Goal: Task Accomplishment & Management: Use online tool/utility

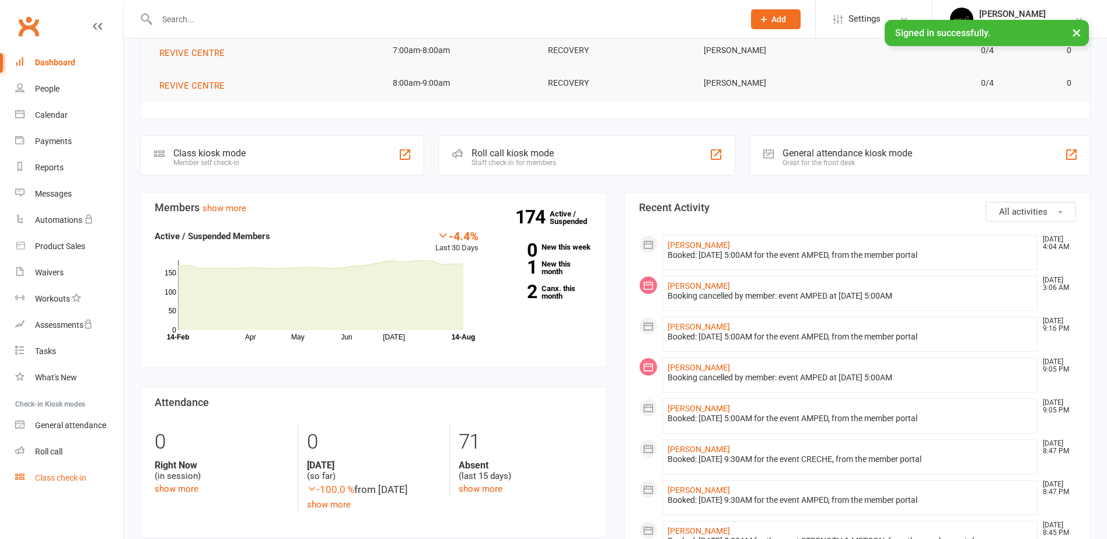
click at [88, 472] on link "Class check-in" at bounding box center [69, 478] width 108 height 26
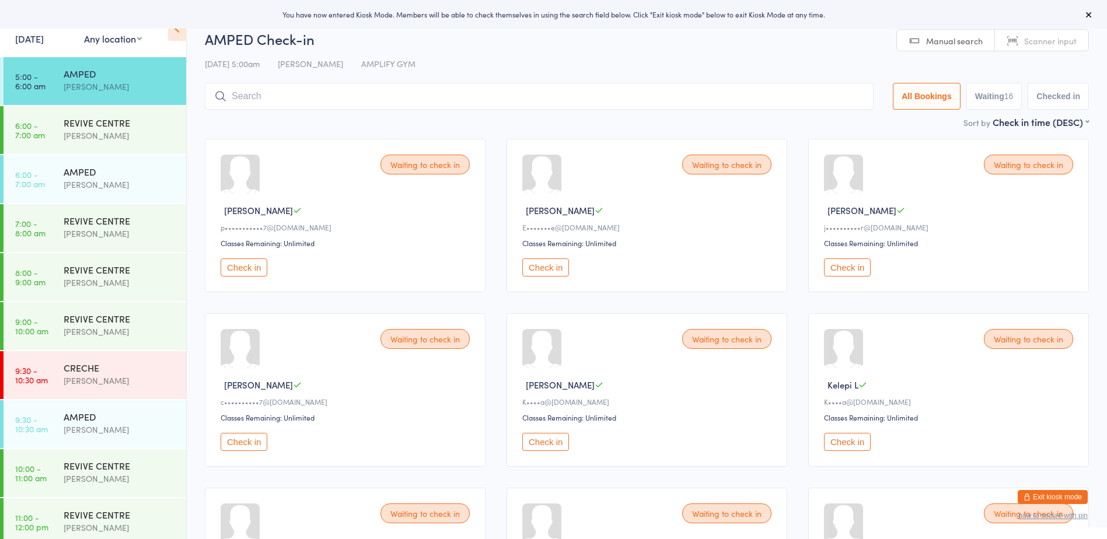
click at [151, 82] on div "[PERSON_NAME]" at bounding box center [120, 86] width 113 height 13
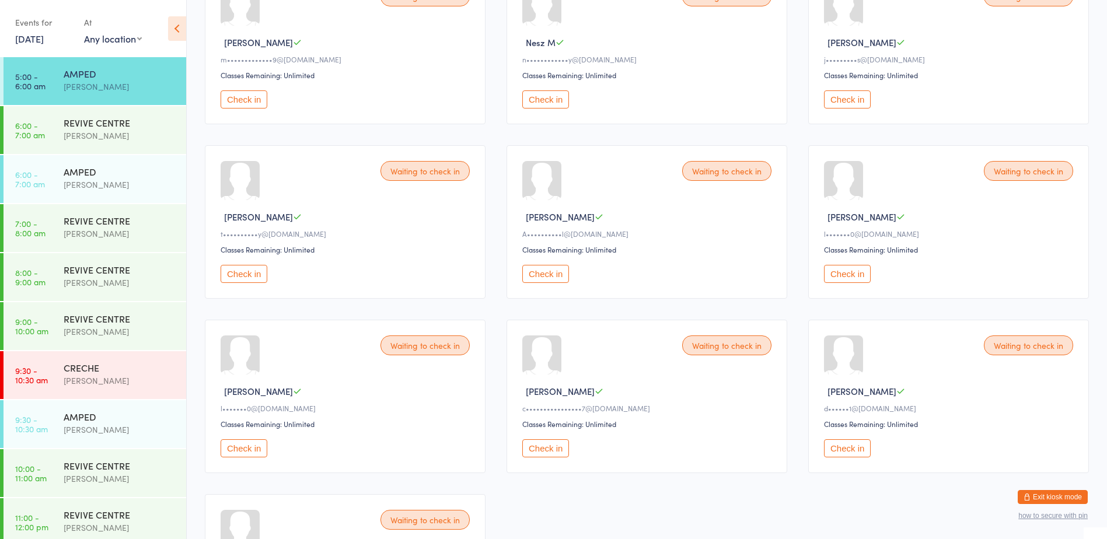
scroll to position [584, 0]
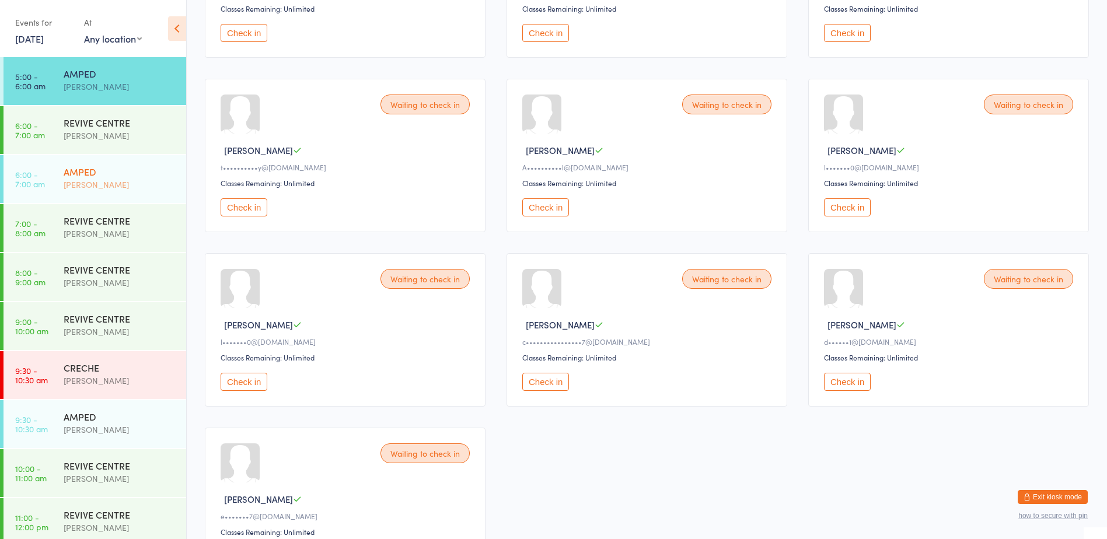
click at [126, 181] on div "[PERSON_NAME]" at bounding box center [120, 184] width 113 height 13
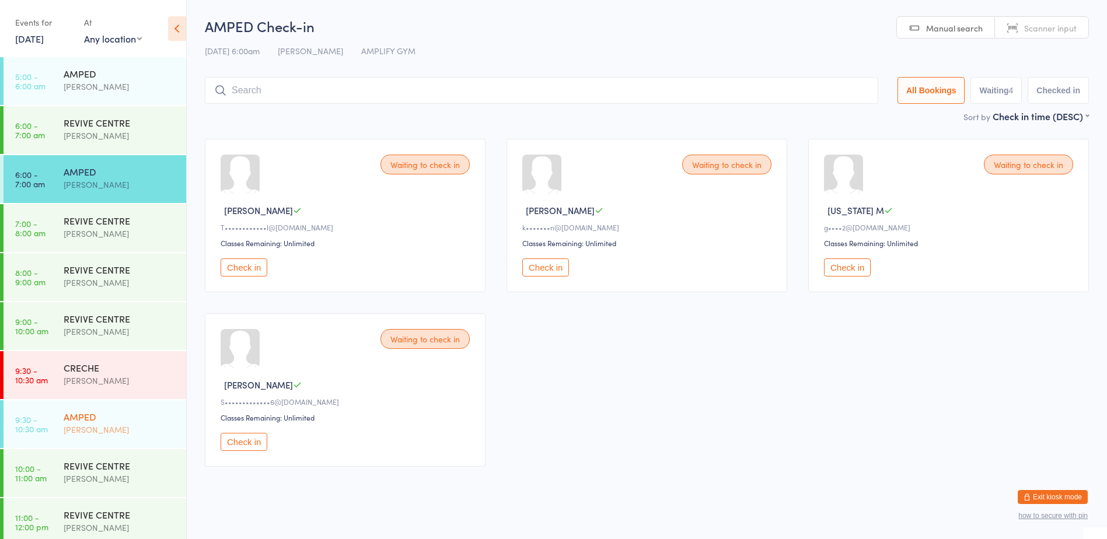
click at [133, 439] on div "AMPED [PERSON_NAME]" at bounding box center [125, 423] width 123 height 46
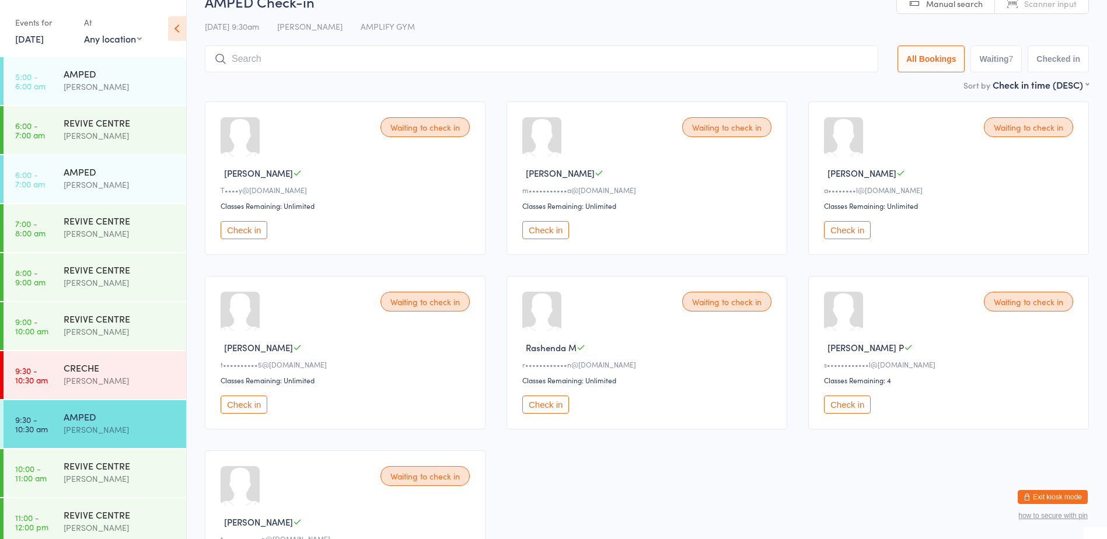
scroll to position [58, 0]
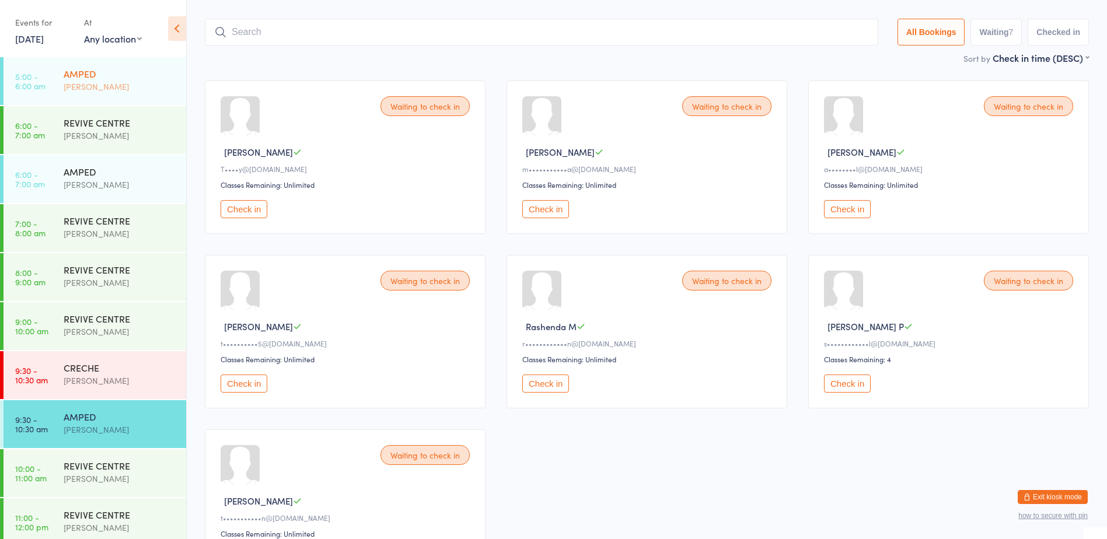
click at [74, 84] on div "[PERSON_NAME]" at bounding box center [120, 86] width 113 height 13
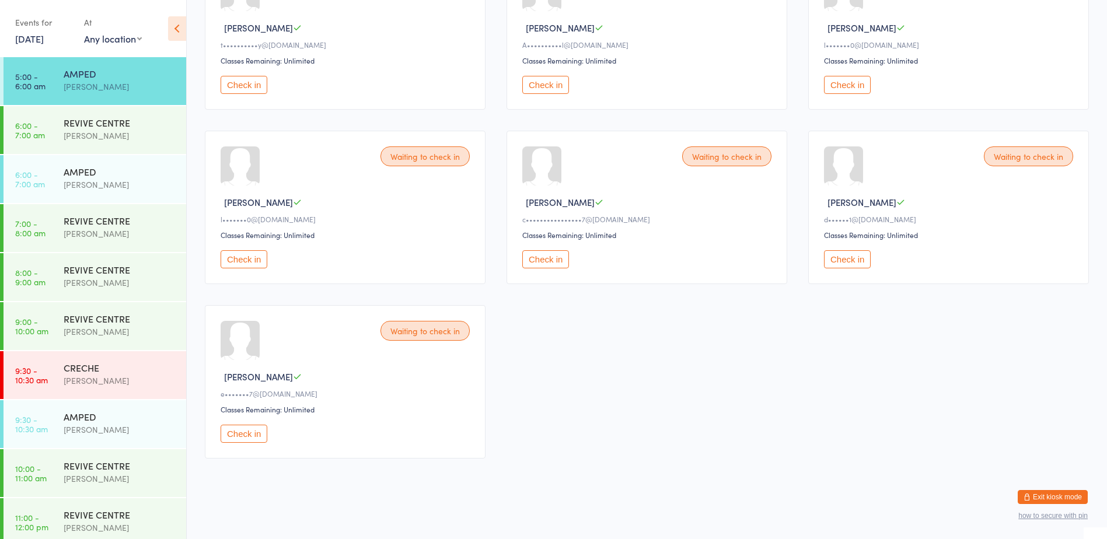
scroll to position [707, 0]
click at [545, 264] on button "Check in" at bounding box center [545, 259] width 47 height 18
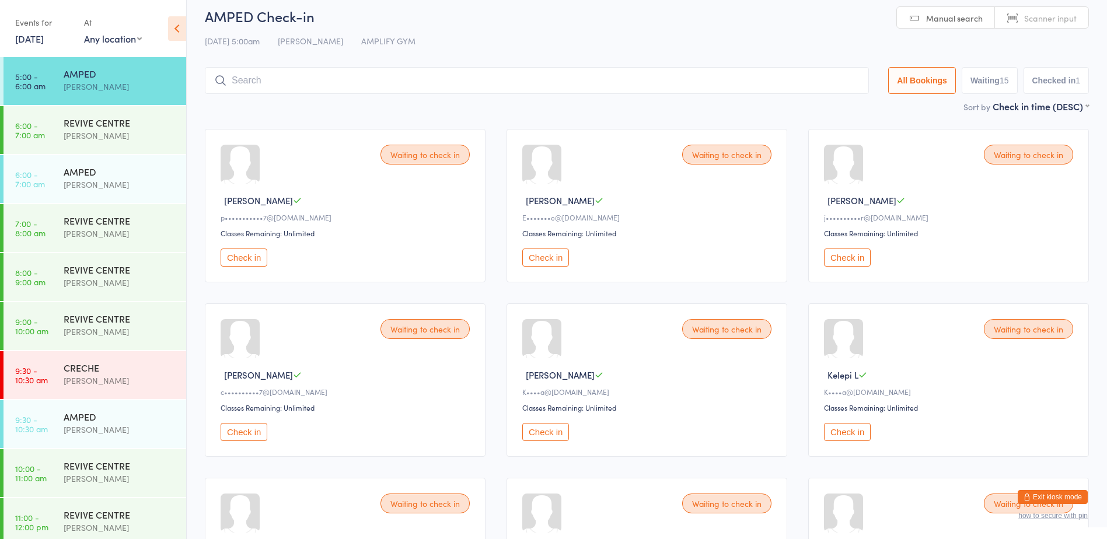
scroll to position [0, 0]
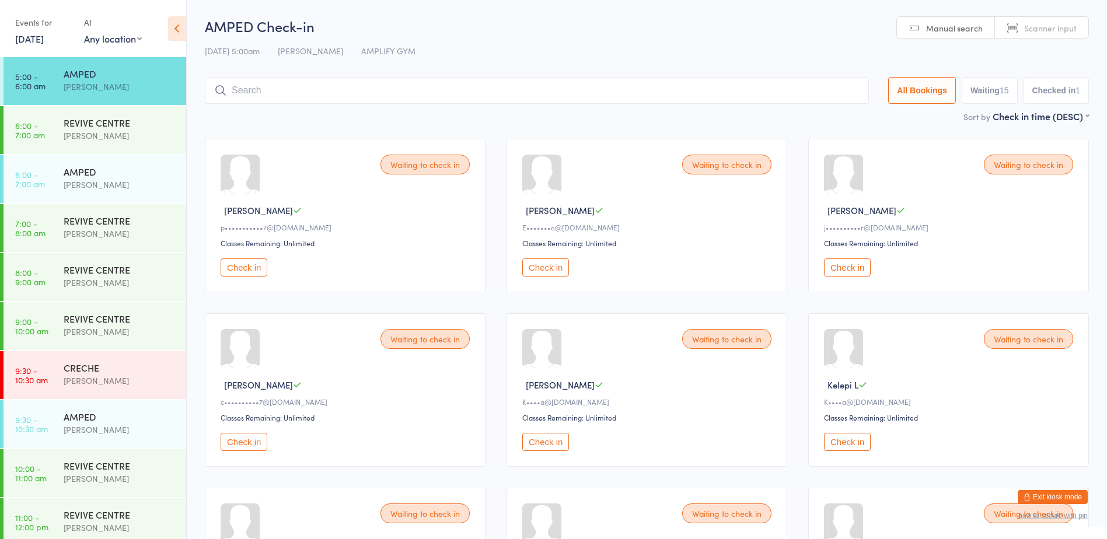
click at [709, 86] on input "search" at bounding box center [537, 90] width 664 height 27
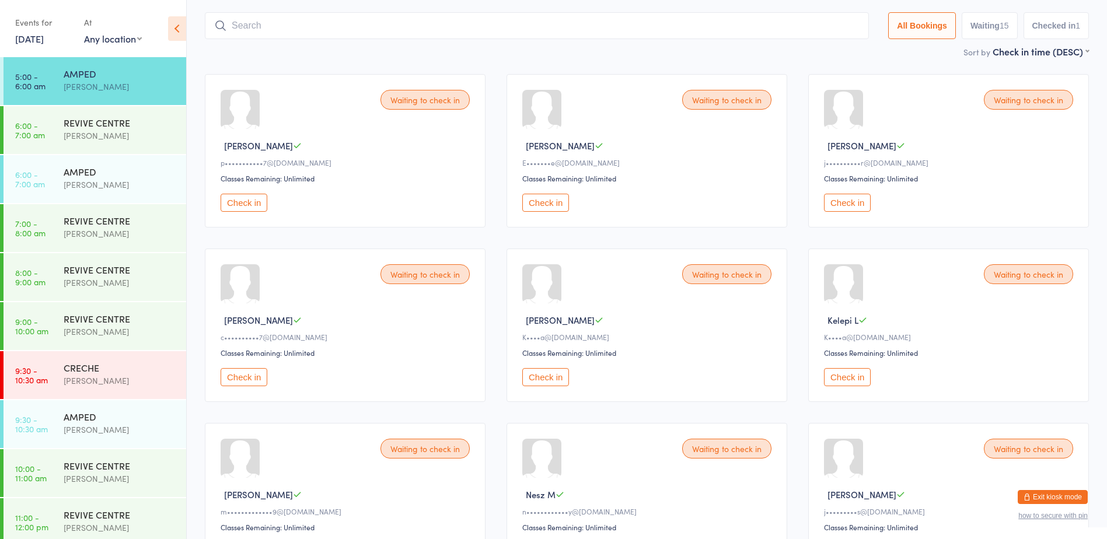
scroll to position [77, 0]
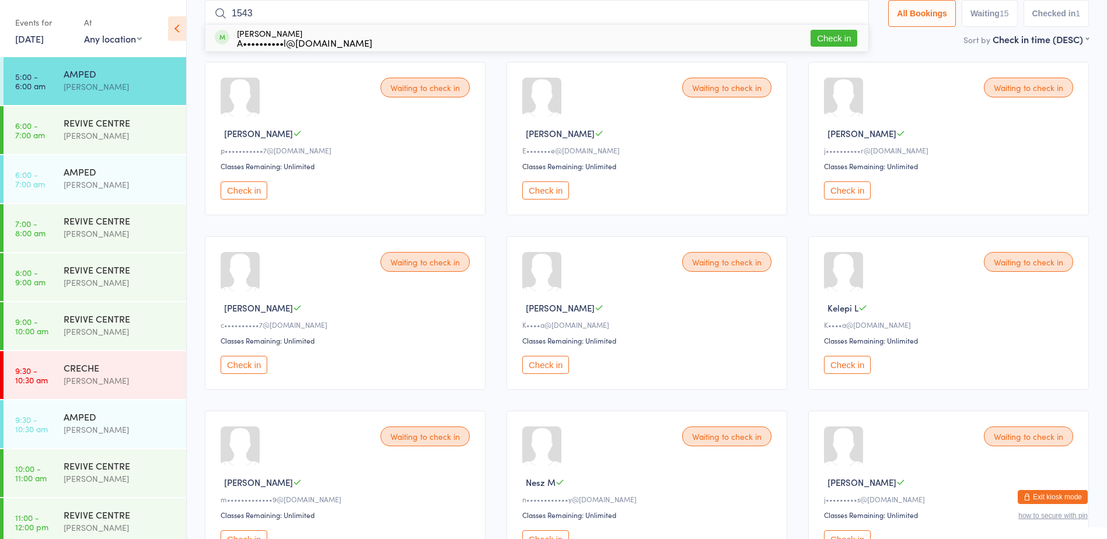
type input "1543"
click at [828, 39] on button "Check in" at bounding box center [834, 38] width 47 height 17
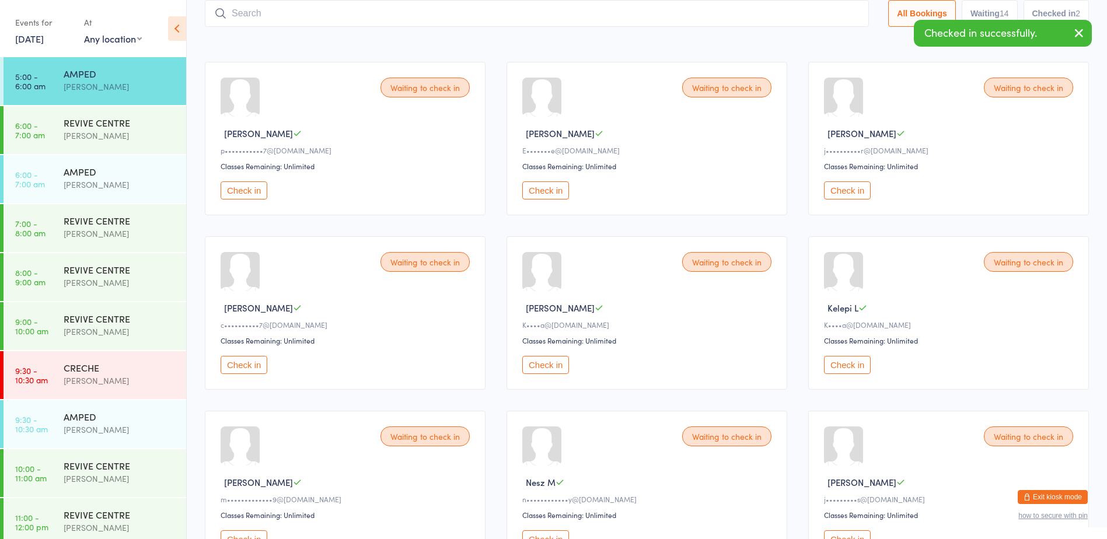
click at [833, 13] on input "search" at bounding box center [537, 13] width 664 height 27
click at [832, 16] on input "search" at bounding box center [537, 13] width 664 height 27
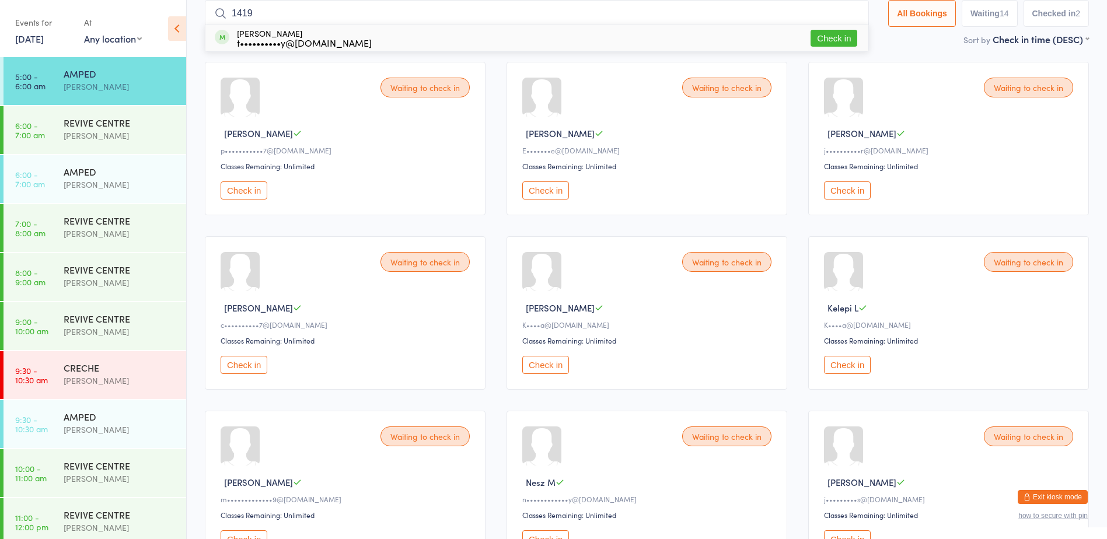
type input "1419"
click at [818, 40] on button "Check in" at bounding box center [834, 38] width 47 height 17
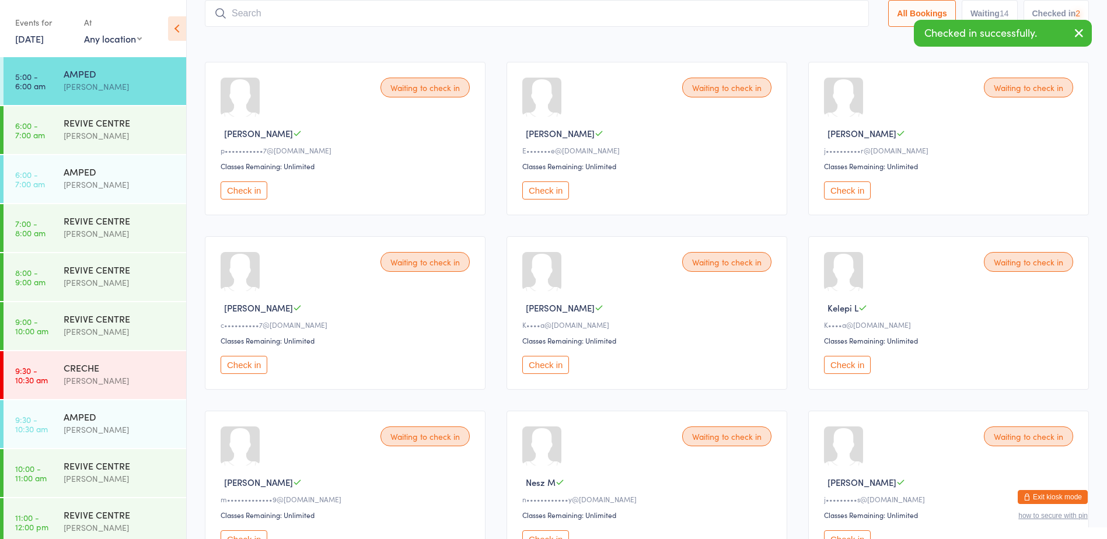
click at [811, 15] on input "search" at bounding box center [537, 13] width 664 height 27
type input "1416"
click at [817, 40] on button "Check in" at bounding box center [834, 38] width 47 height 17
click at [829, 13] on input "search" at bounding box center [537, 13] width 664 height 27
click at [806, 14] on input "search" at bounding box center [537, 13] width 664 height 27
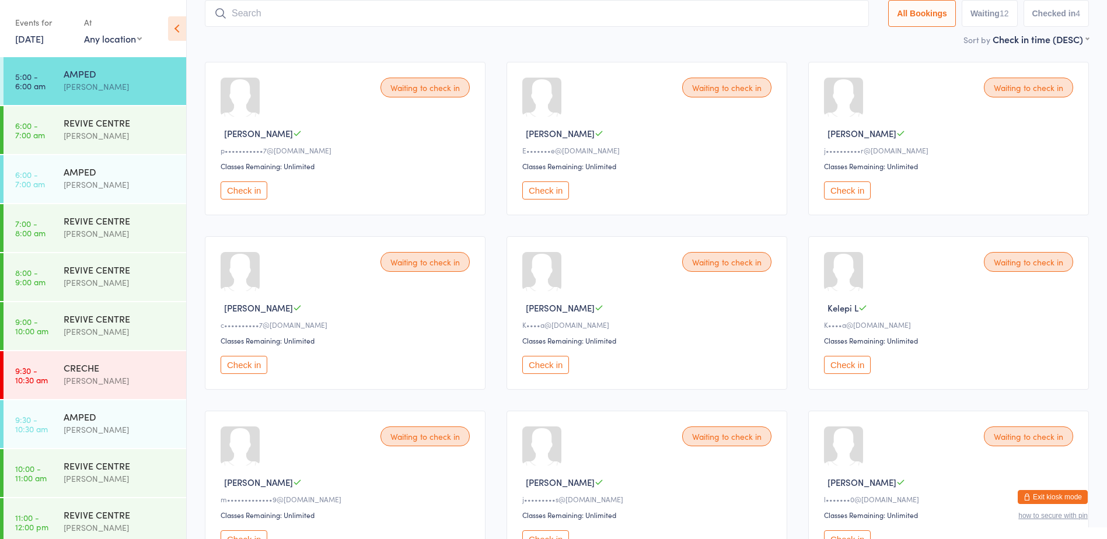
click at [806, 14] on input "search" at bounding box center [537, 13] width 664 height 27
type input "1538"
click at [824, 43] on button "Check in" at bounding box center [834, 38] width 47 height 17
click at [827, 18] on input "search" at bounding box center [537, 13] width 664 height 27
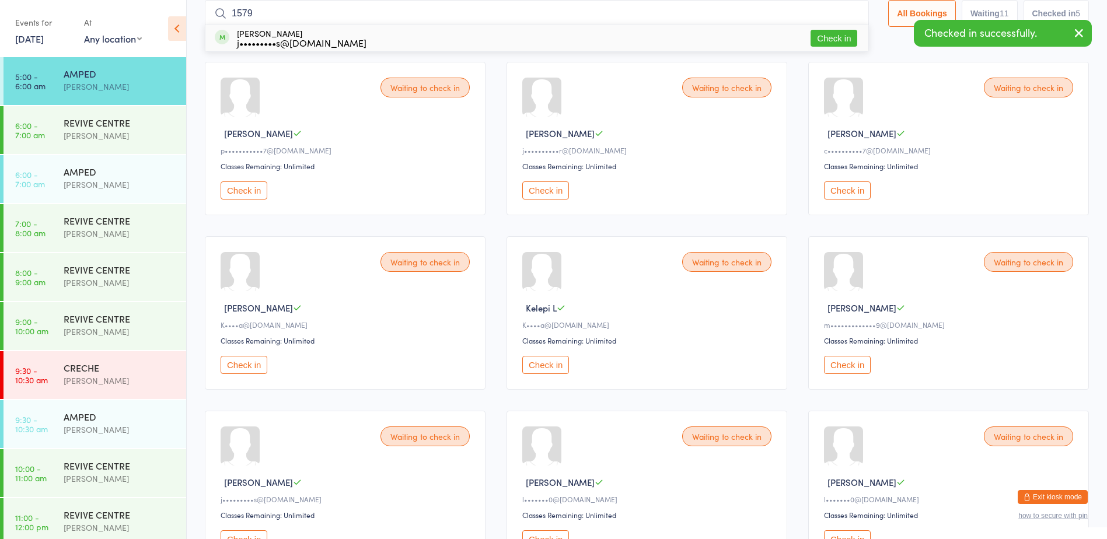
type input "1579"
click at [828, 41] on button "Check in" at bounding box center [834, 38] width 47 height 17
click at [804, 19] on input "search" at bounding box center [537, 13] width 664 height 27
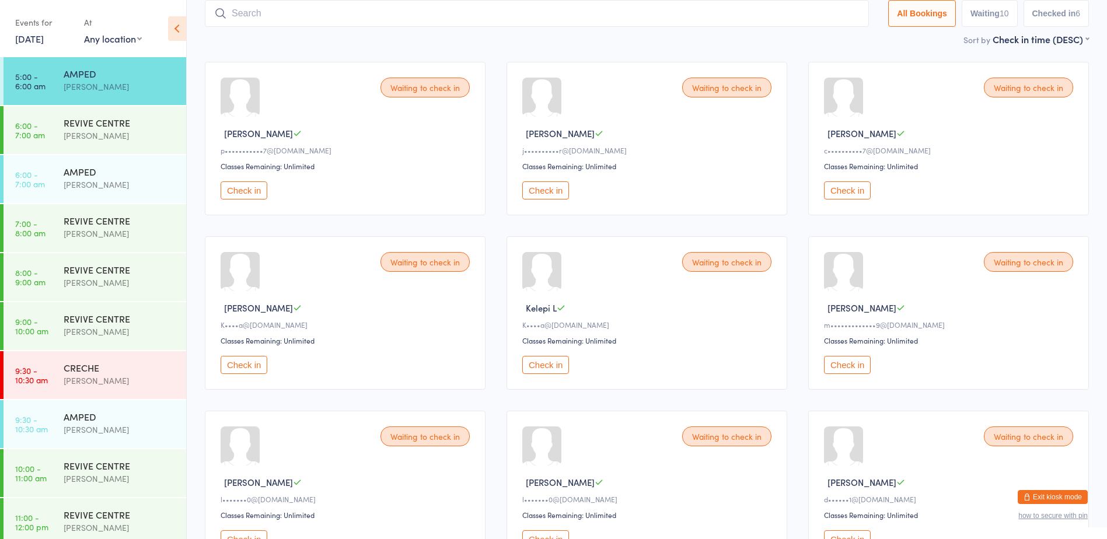
click at [804, 19] on input "search" at bounding box center [537, 13] width 664 height 27
click at [564, 191] on button "Check in" at bounding box center [545, 191] width 47 height 18
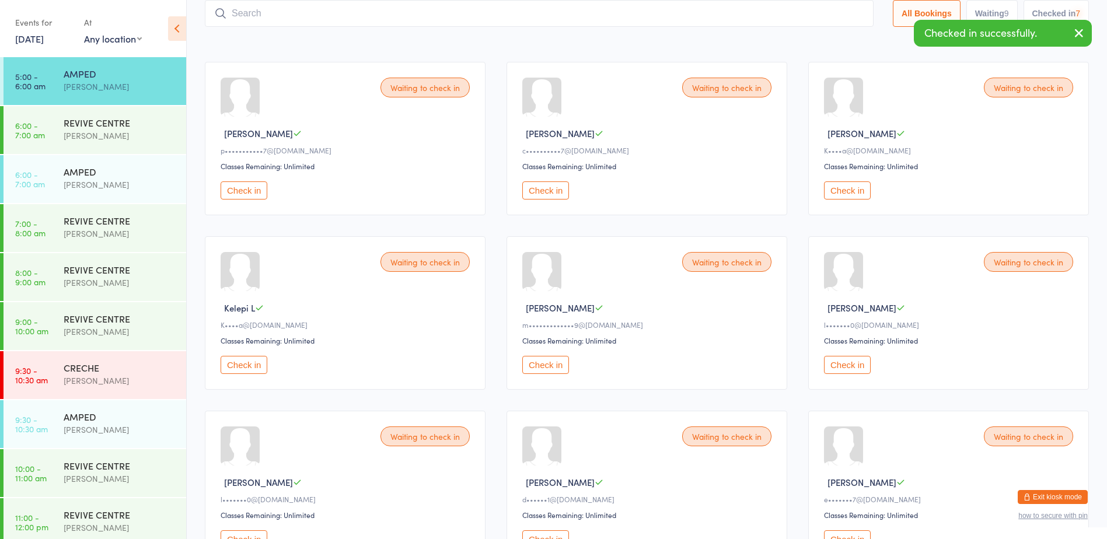
click at [648, 18] on input "search" at bounding box center [539, 13] width 669 height 27
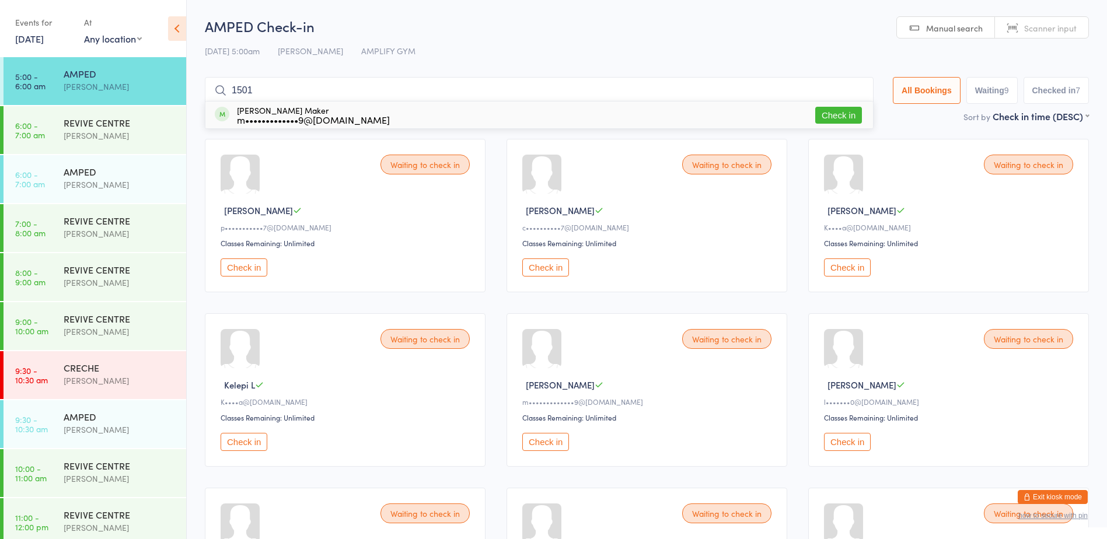
type input "1501"
click at [844, 113] on button "Check in" at bounding box center [838, 115] width 47 height 17
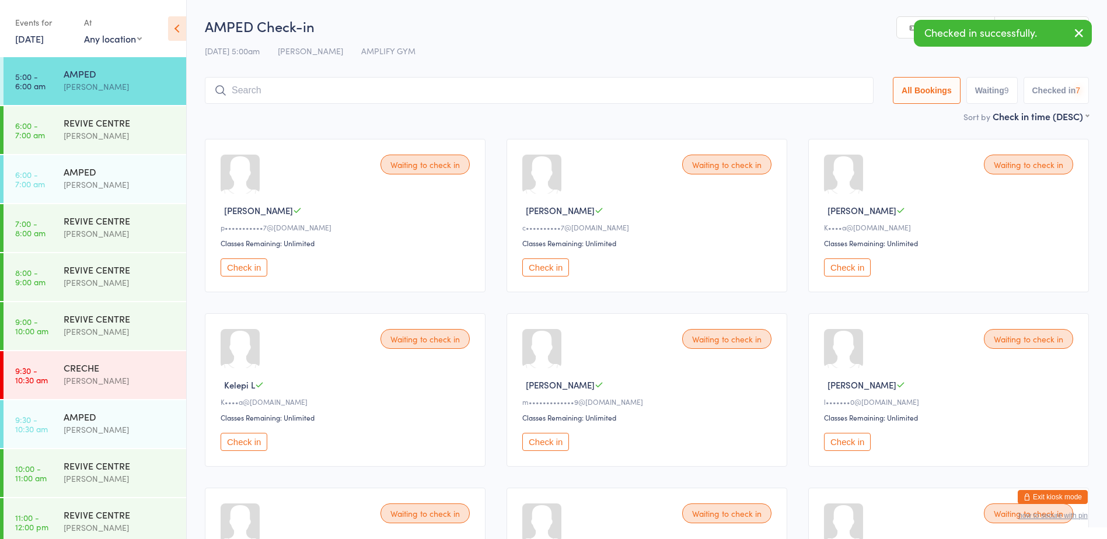
click at [782, 93] on input "search" at bounding box center [539, 90] width 669 height 27
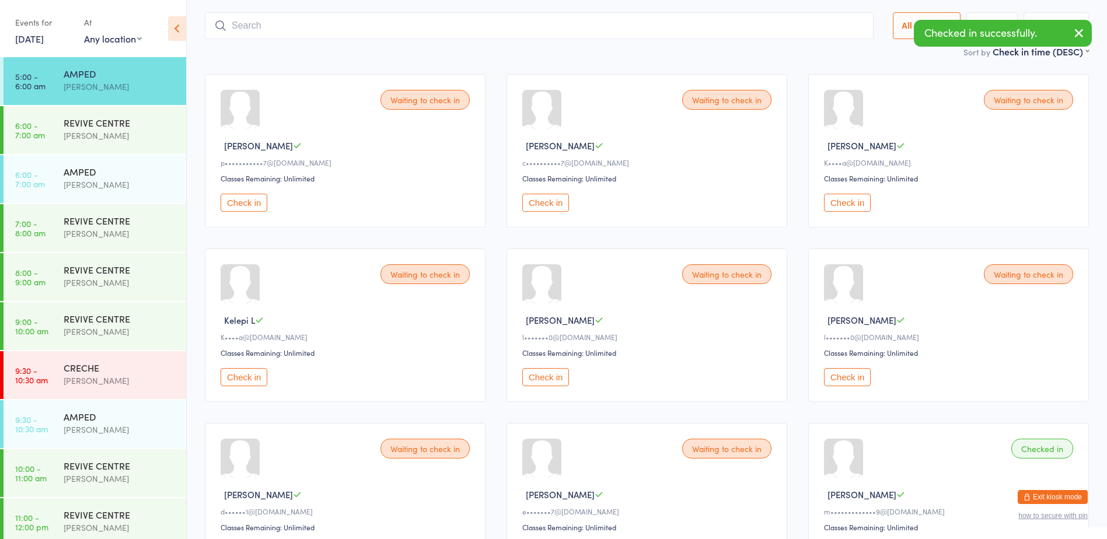
scroll to position [77, 0]
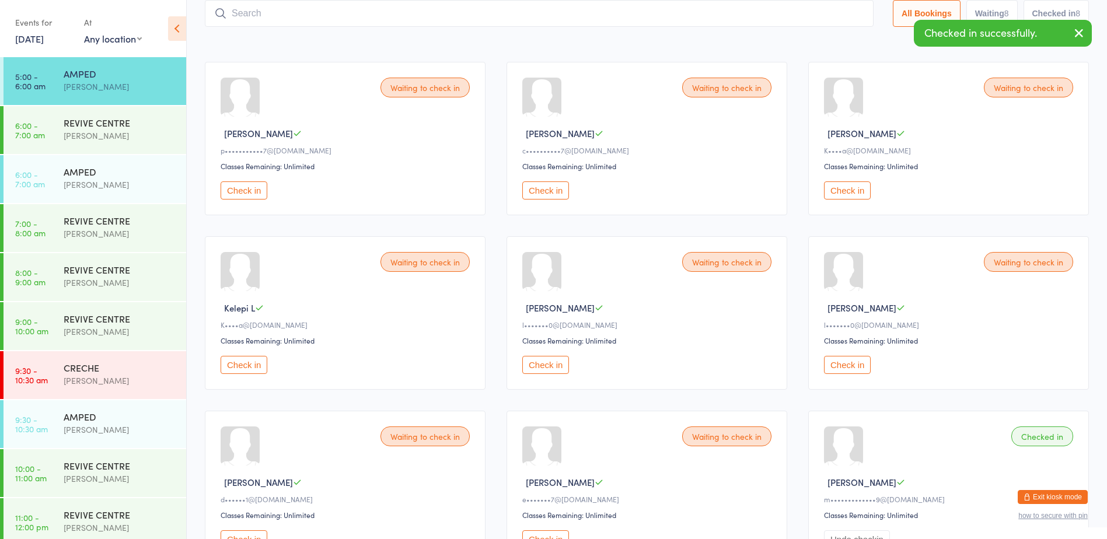
click at [824, 11] on input "search" at bounding box center [539, 13] width 669 height 27
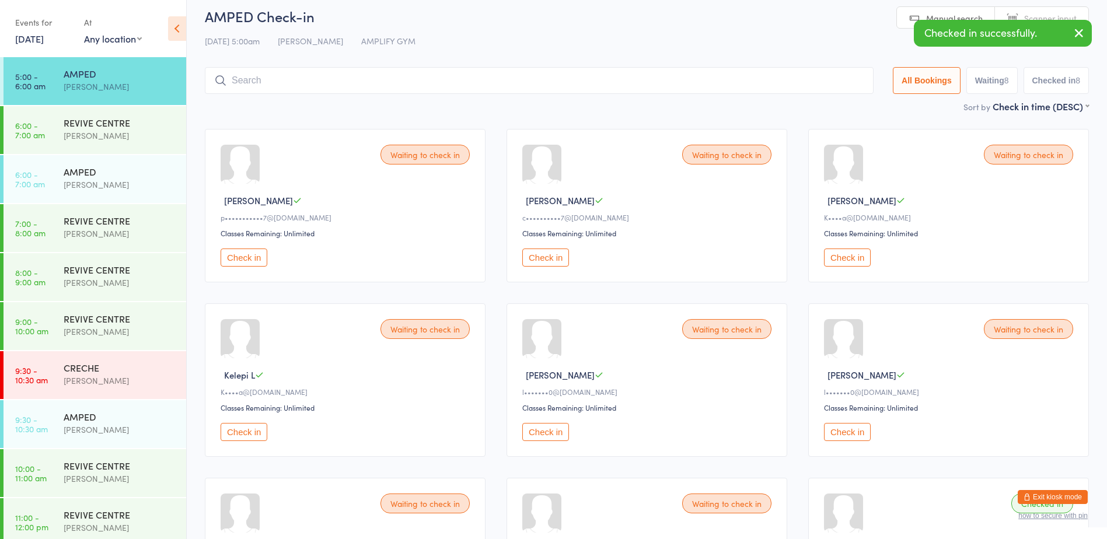
scroll to position [0, 0]
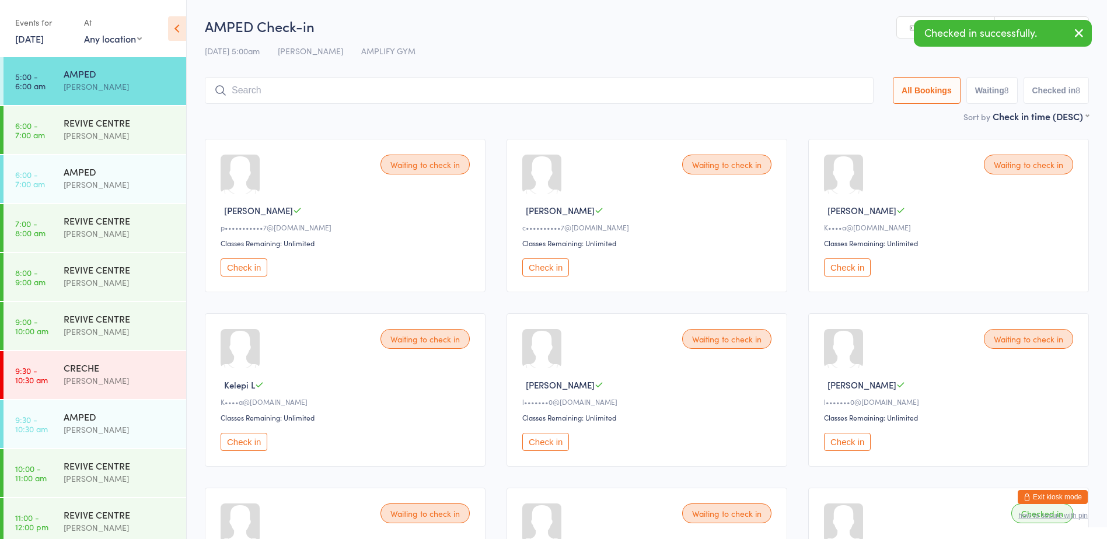
click at [750, 93] on input "search" at bounding box center [539, 90] width 669 height 27
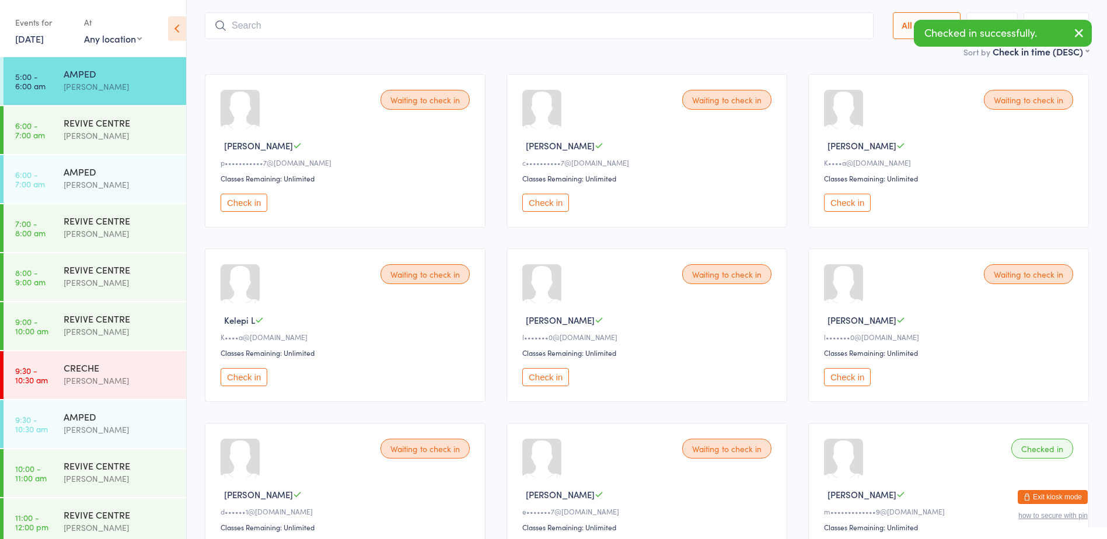
scroll to position [77, 0]
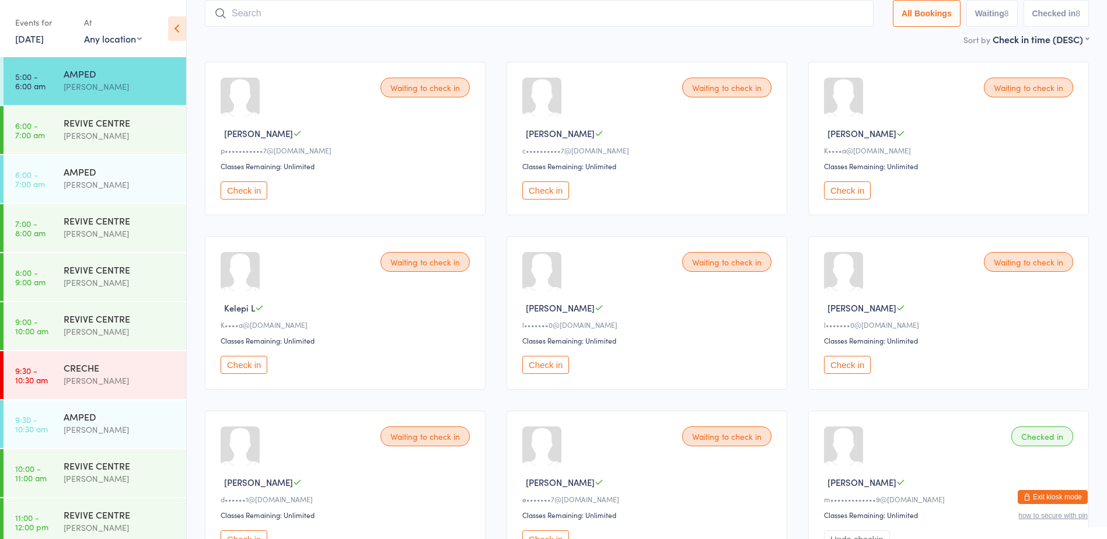
click at [797, 15] on input "search" at bounding box center [539, 13] width 669 height 27
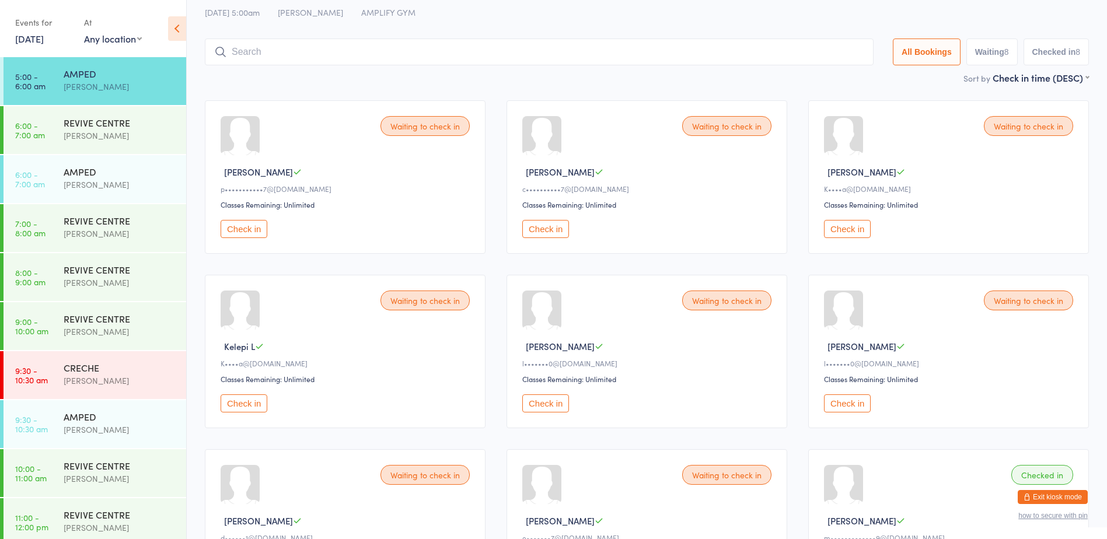
scroll to position [0, 0]
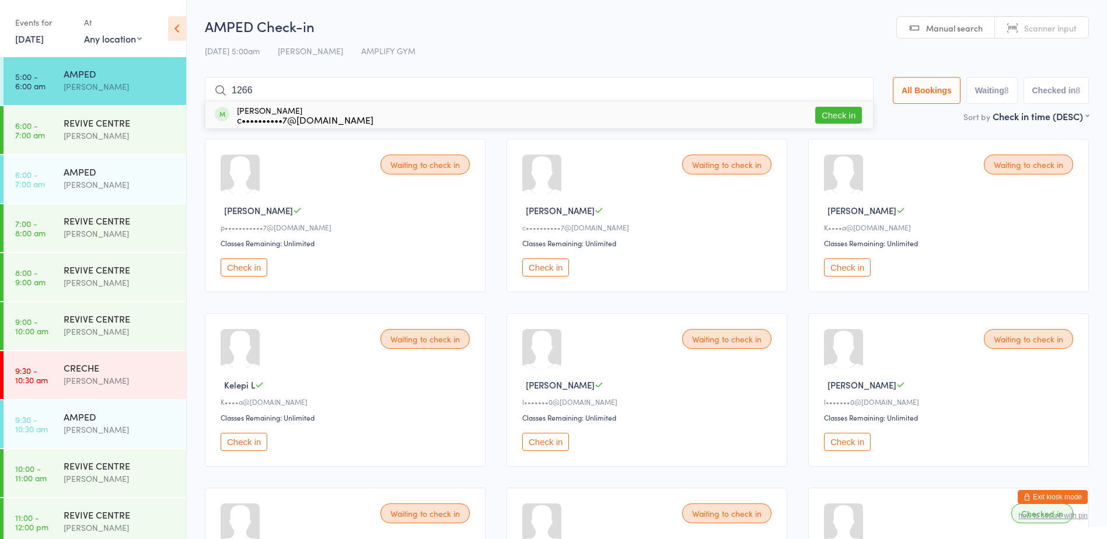
type input "1266"
click at [846, 111] on button "Check in" at bounding box center [838, 115] width 47 height 17
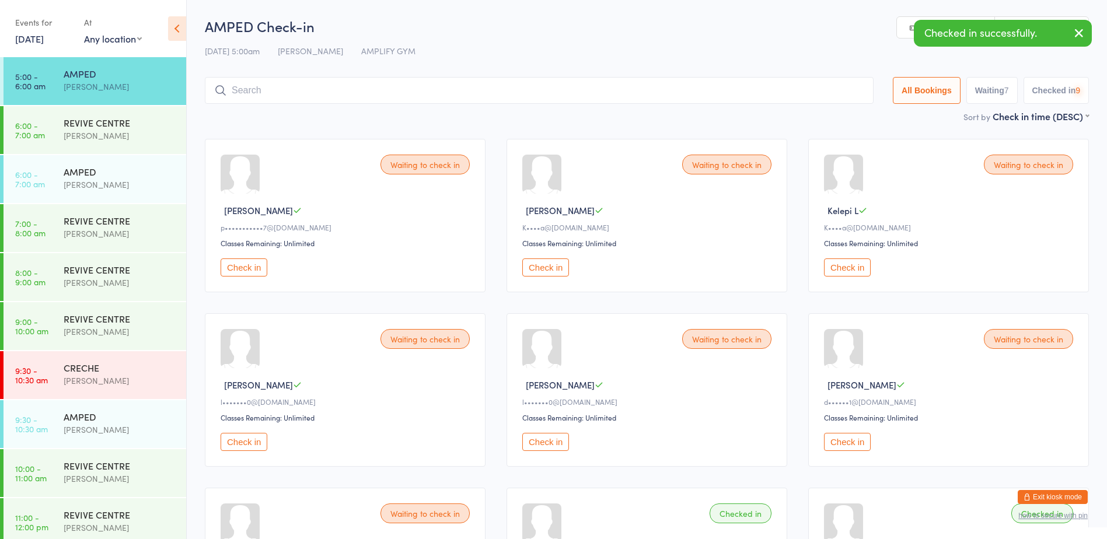
click at [776, 102] on input "search" at bounding box center [539, 90] width 669 height 27
click at [783, 91] on input "search" at bounding box center [539, 90] width 669 height 27
click at [783, 236] on div "Waiting to check in Janine L K••••a@gmail.com Classes Remaining: Unlimited Chec…" at bounding box center [647, 216] width 281 height 154
click at [726, 97] on input "search" at bounding box center [539, 90] width 669 height 27
click at [730, 93] on input "search" at bounding box center [539, 90] width 669 height 27
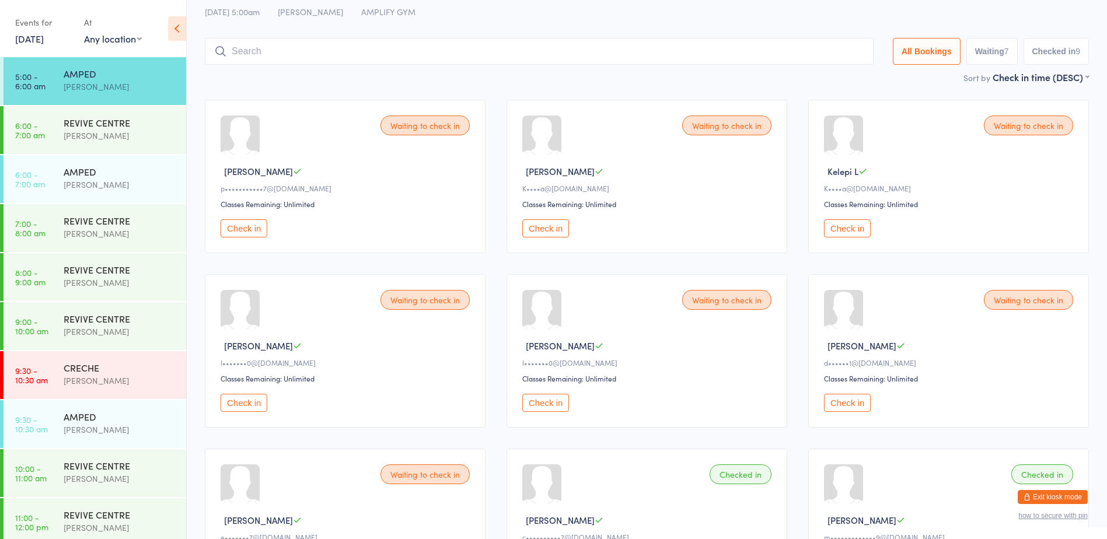
scroll to position [19, 0]
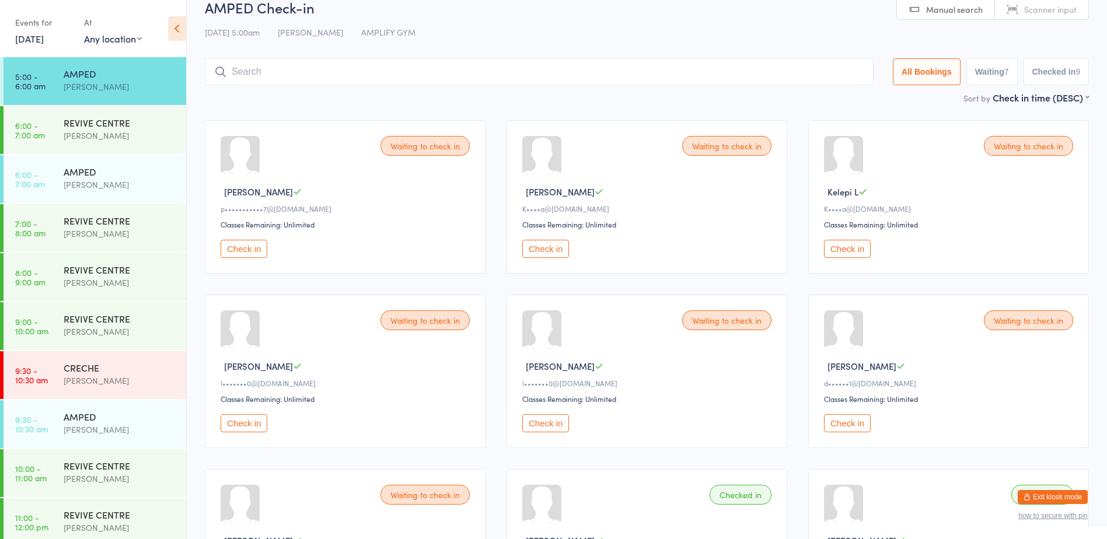
click at [730, 72] on input "search" at bounding box center [539, 71] width 669 height 27
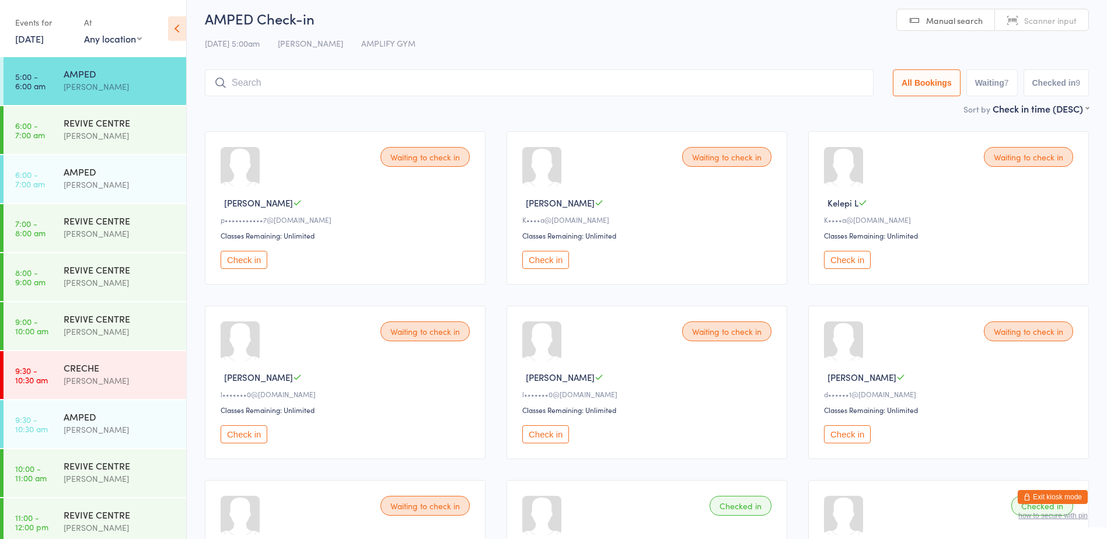
scroll to position [0, 0]
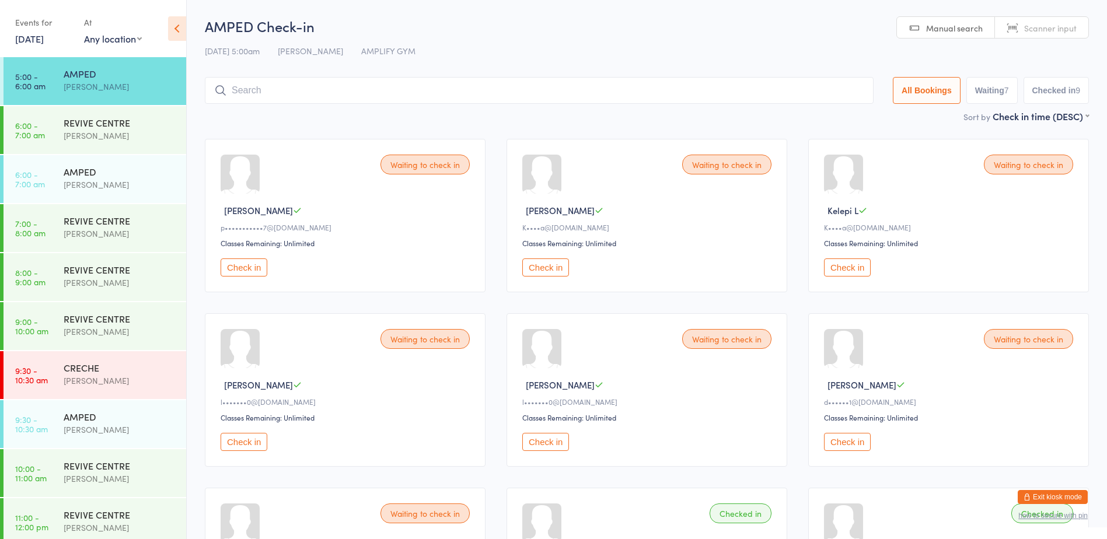
click at [735, 91] on input "search" at bounding box center [539, 90] width 669 height 27
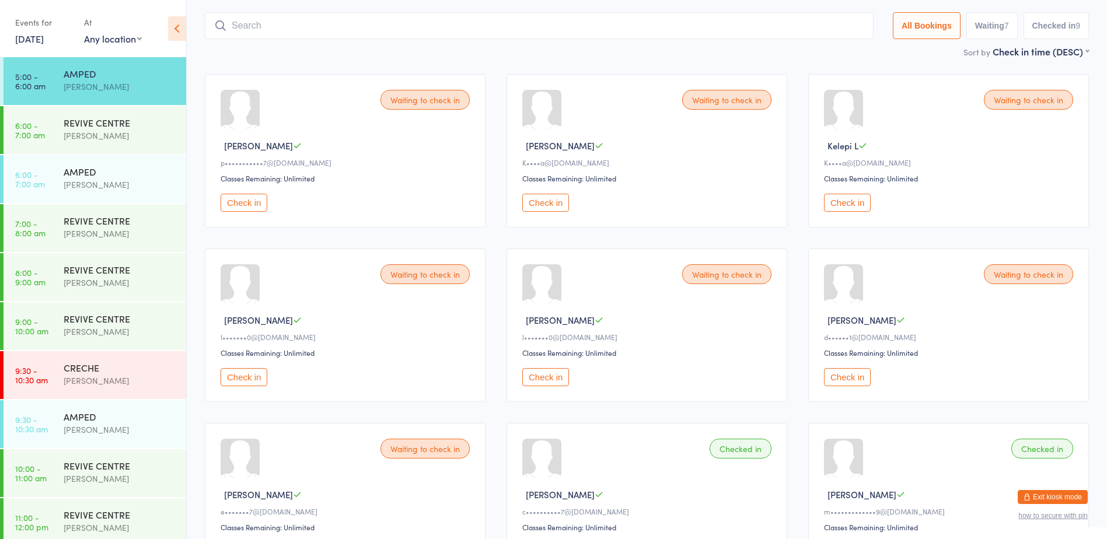
scroll to position [77, 0]
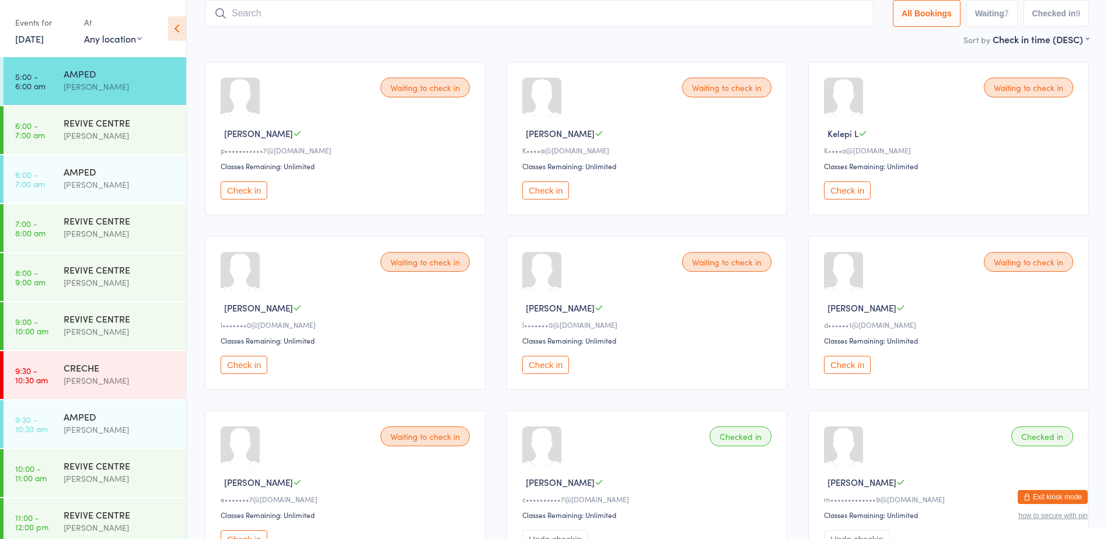
click at [757, 23] on input "search" at bounding box center [539, 13] width 669 height 27
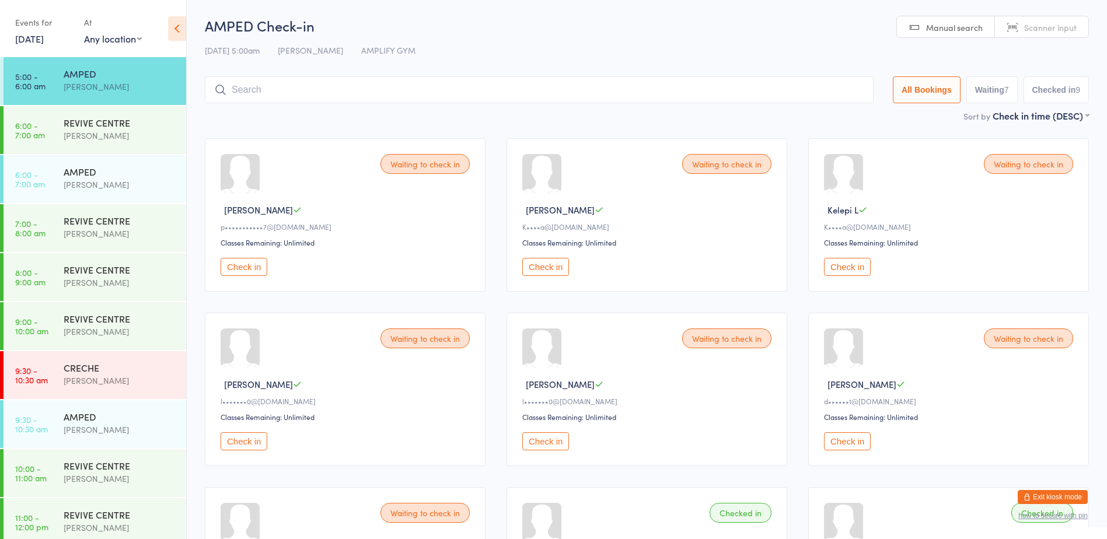
scroll to position [0, 0]
click at [825, 93] on input "search" at bounding box center [539, 90] width 669 height 27
click at [782, 92] on input "search" at bounding box center [539, 90] width 669 height 27
click at [780, 89] on input "search" at bounding box center [539, 90] width 669 height 27
click at [832, 90] on input "search" at bounding box center [539, 90] width 669 height 27
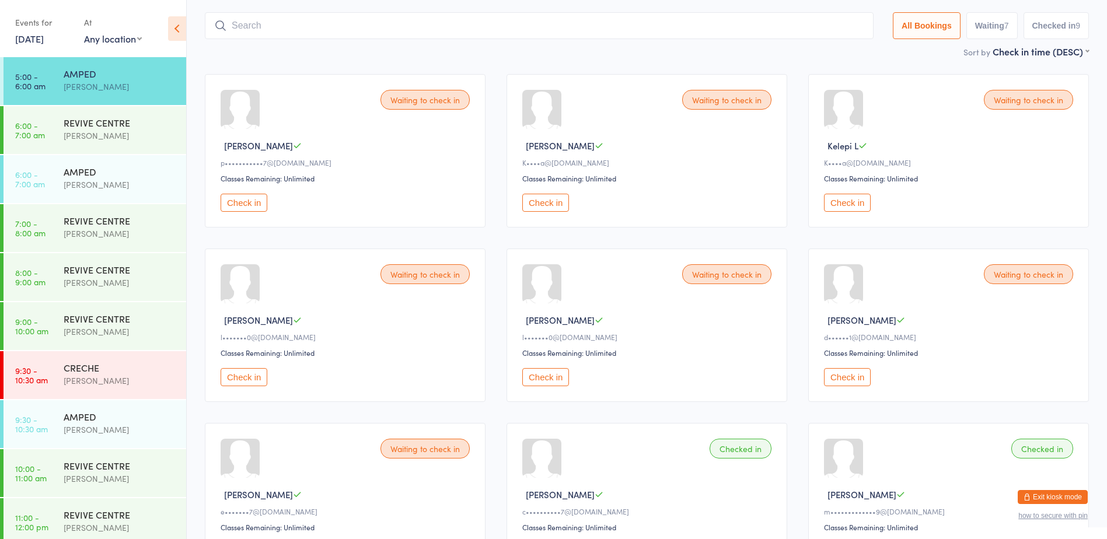
scroll to position [77, 0]
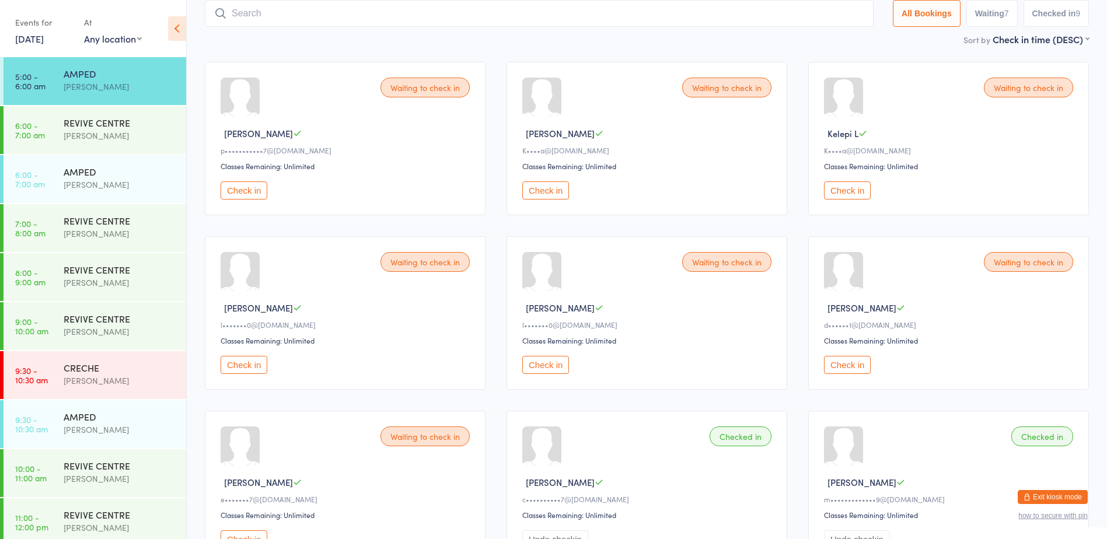
click at [815, 12] on input "search" at bounding box center [539, 13] width 669 height 27
click at [221, 375] on div "Waiting to check in Alicia R l•••••••0@hotmail.com Classes Remaining: Unlimited…" at bounding box center [345, 313] width 281 height 154
click at [233, 371] on button "Check in" at bounding box center [244, 365] width 47 height 18
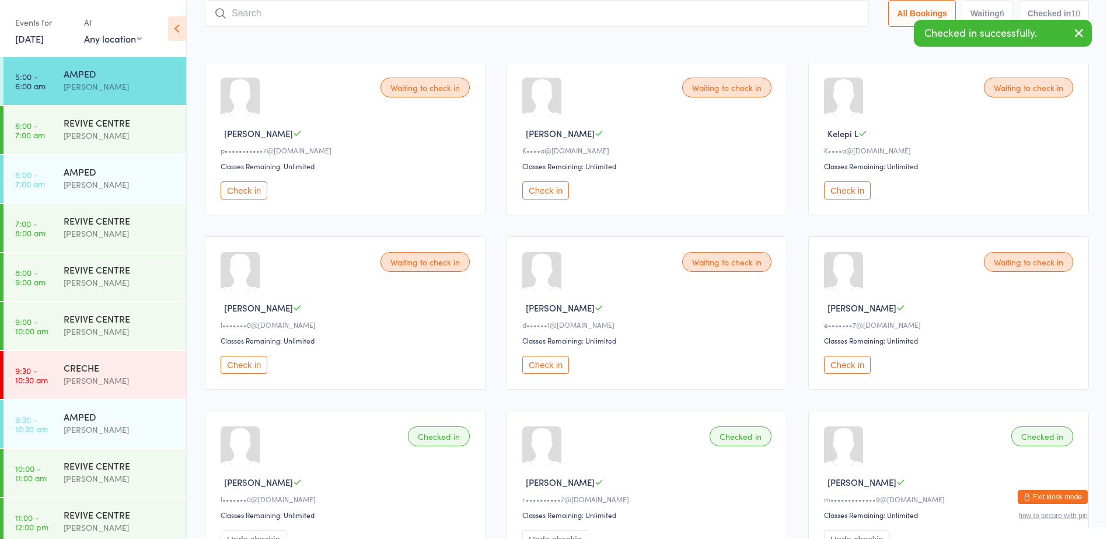
scroll to position [0, 0]
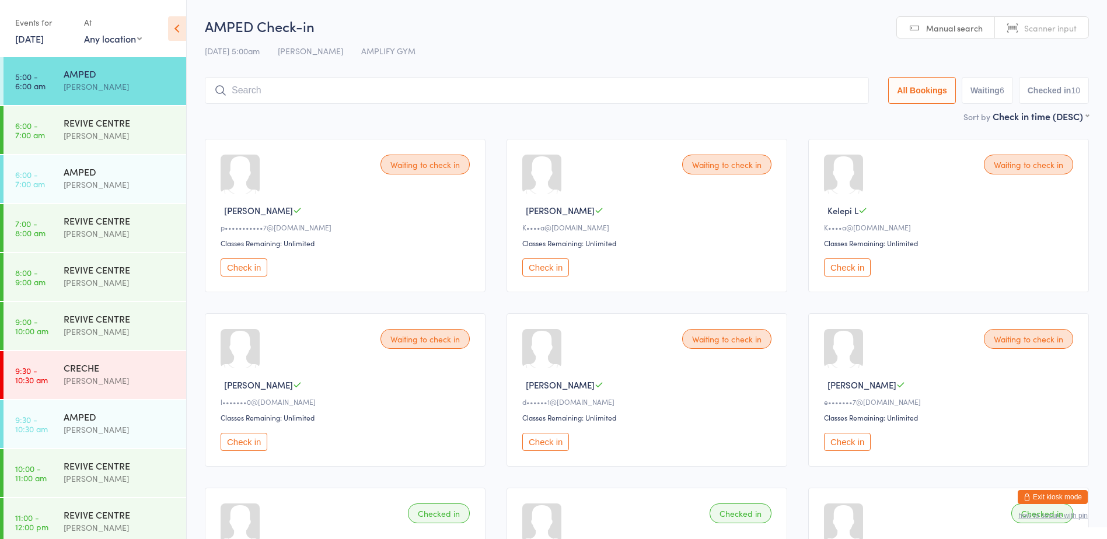
click at [657, 93] on input "search" at bounding box center [537, 90] width 664 height 27
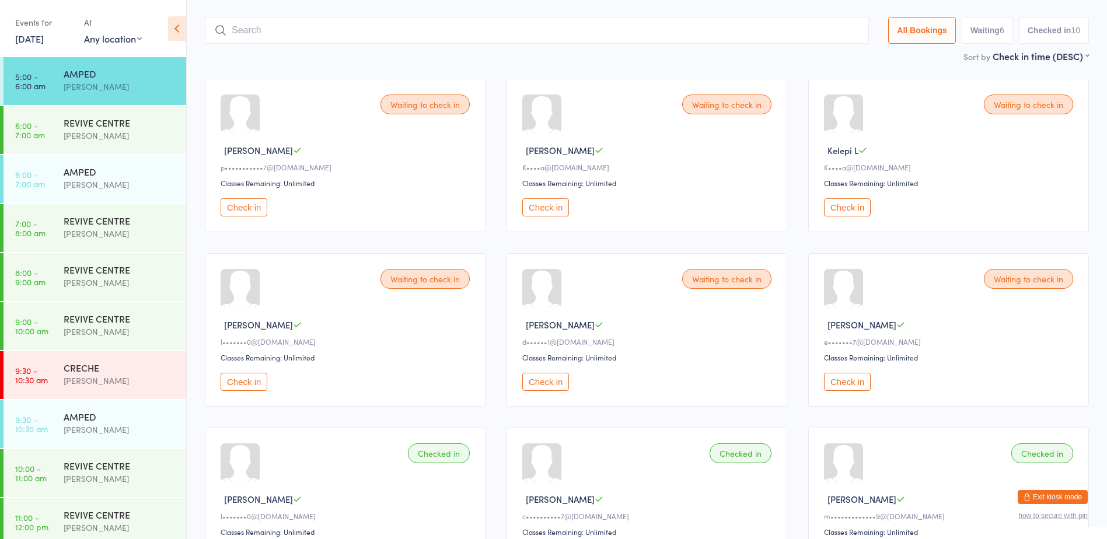
scroll to position [77, 0]
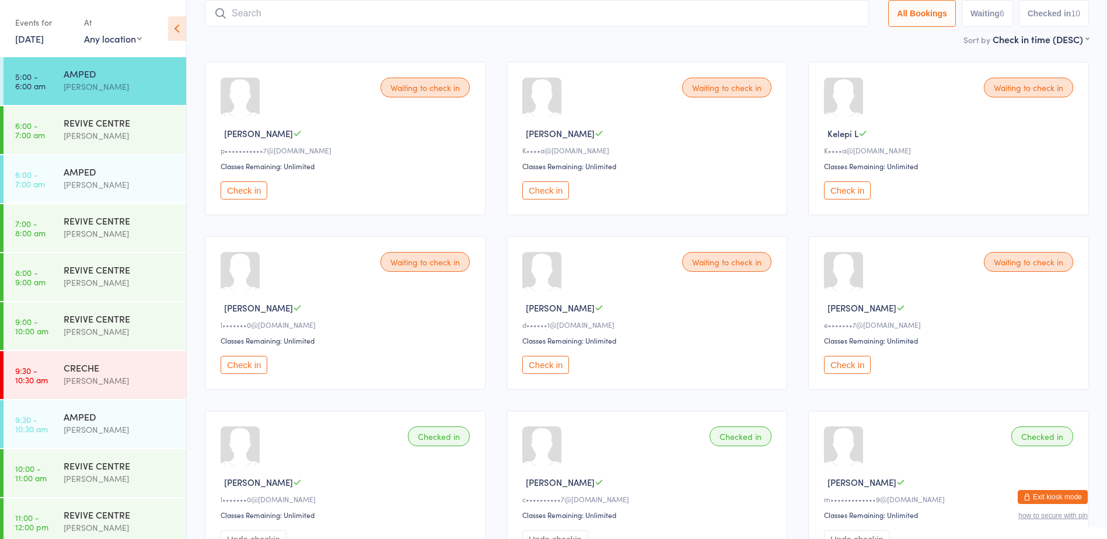
click at [716, 19] on input "search" at bounding box center [537, 13] width 664 height 27
click at [736, 8] on input "search" at bounding box center [537, 13] width 664 height 27
click at [725, 15] on input "search" at bounding box center [537, 13] width 664 height 27
click at [248, 370] on button "Check in" at bounding box center [244, 365] width 47 height 18
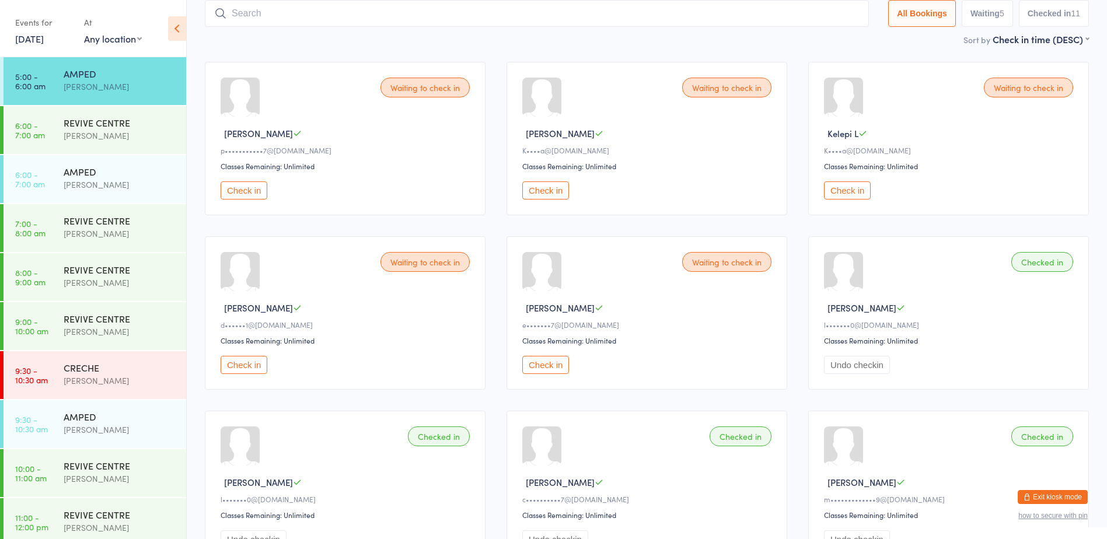
click at [546, 16] on input "search" at bounding box center [537, 13] width 664 height 27
click at [552, 195] on button "Check in" at bounding box center [545, 191] width 47 height 18
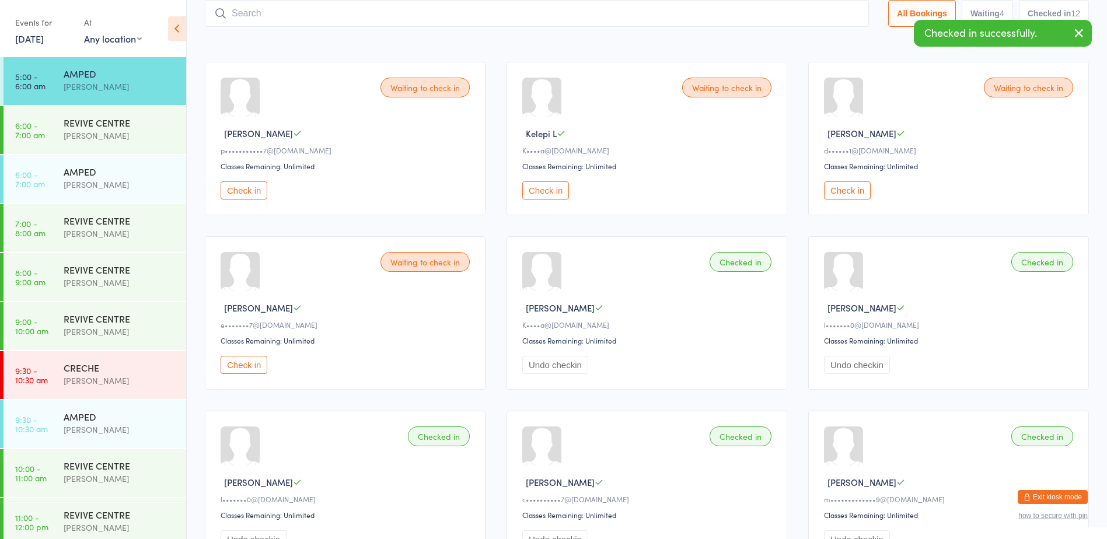
click at [552, 195] on button "Check in" at bounding box center [545, 191] width 47 height 18
